Goal: Information Seeking & Learning: Learn about a topic

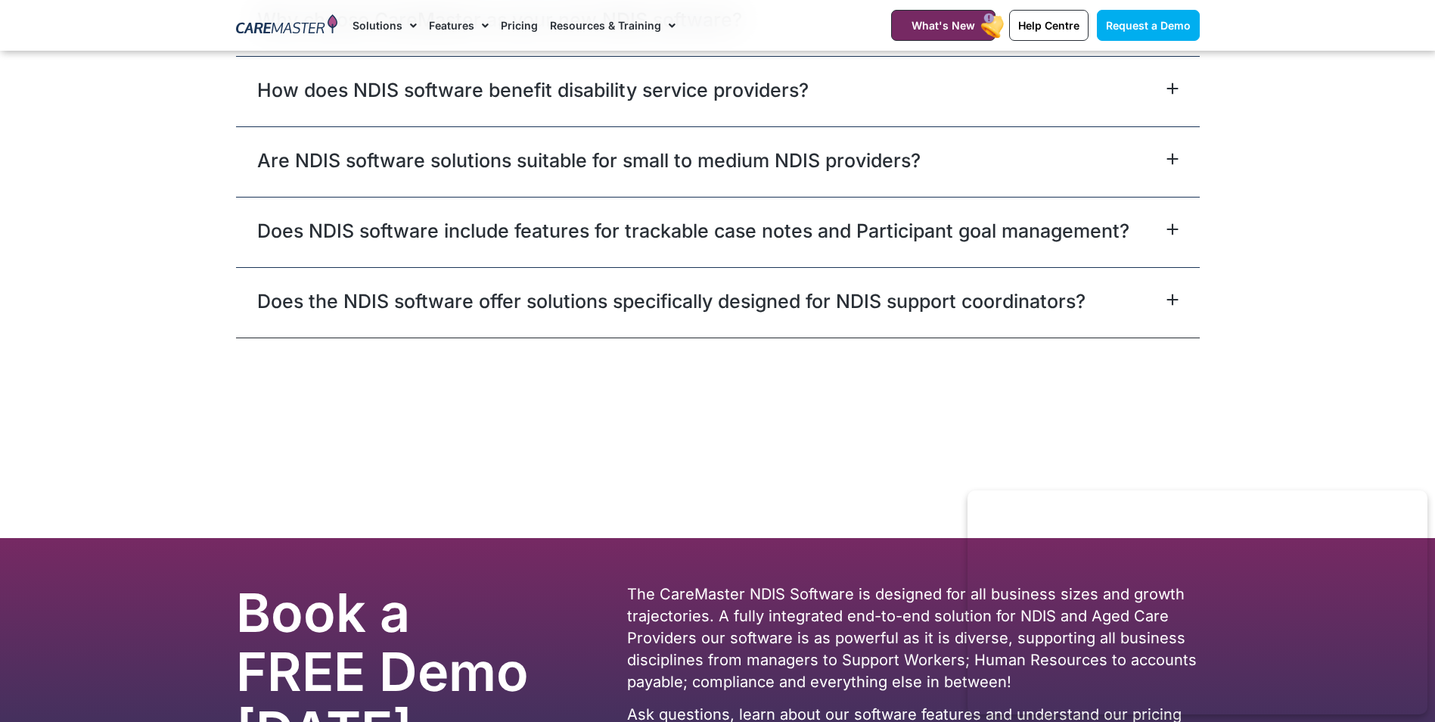
scroll to position [9612, 0]
